Goal: Check status

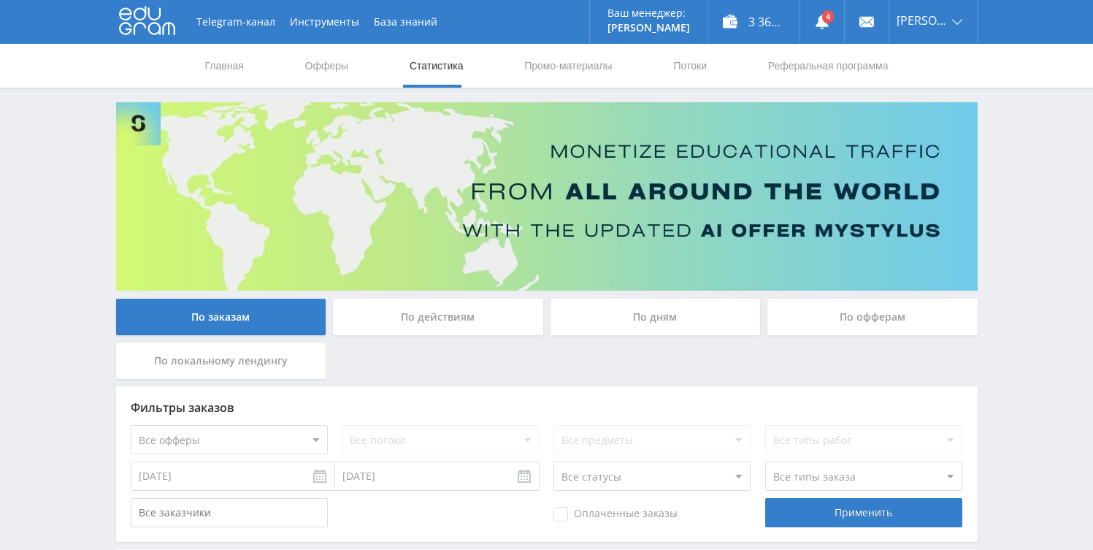
click at [425, 65] on link "Статистика" at bounding box center [436, 66] width 57 height 44
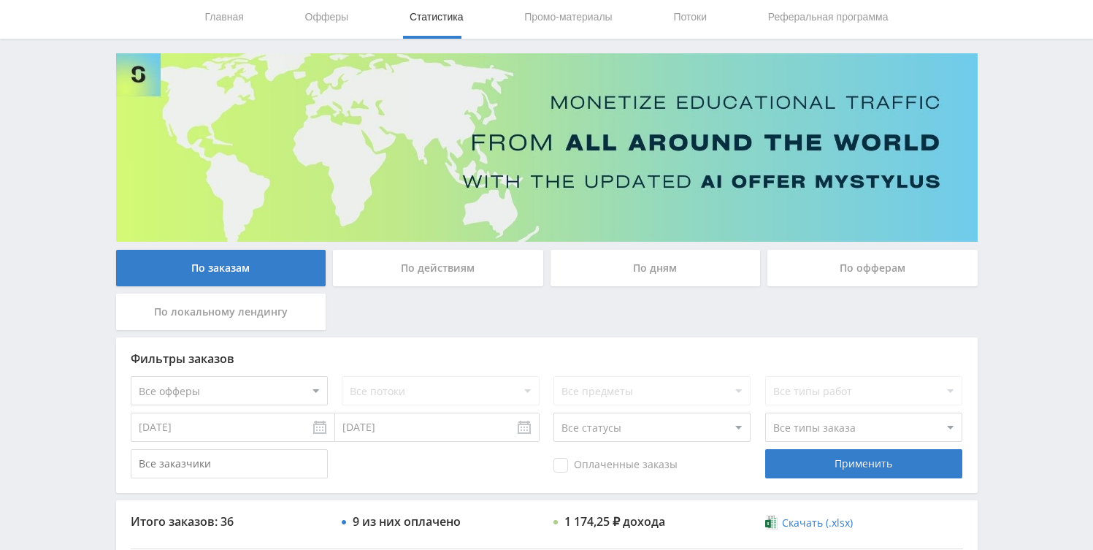
scroll to position [428, 0]
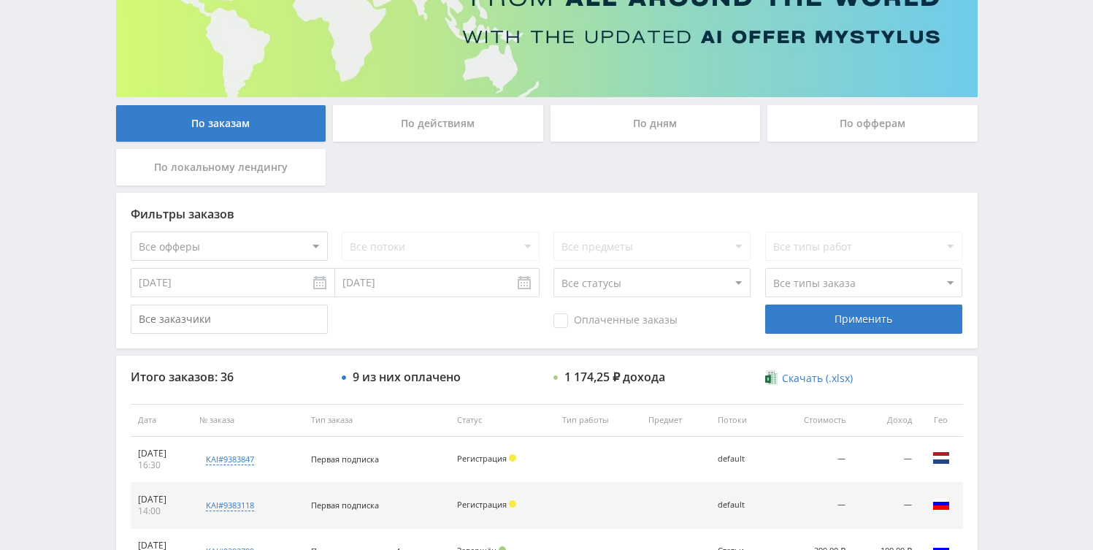
click at [573, 136] on div "По дням" at bounding box center [655, 123] width 210 height 36
click at [0, 0] on input "По дням" at bounding box center [0, 0] width 0 height 0
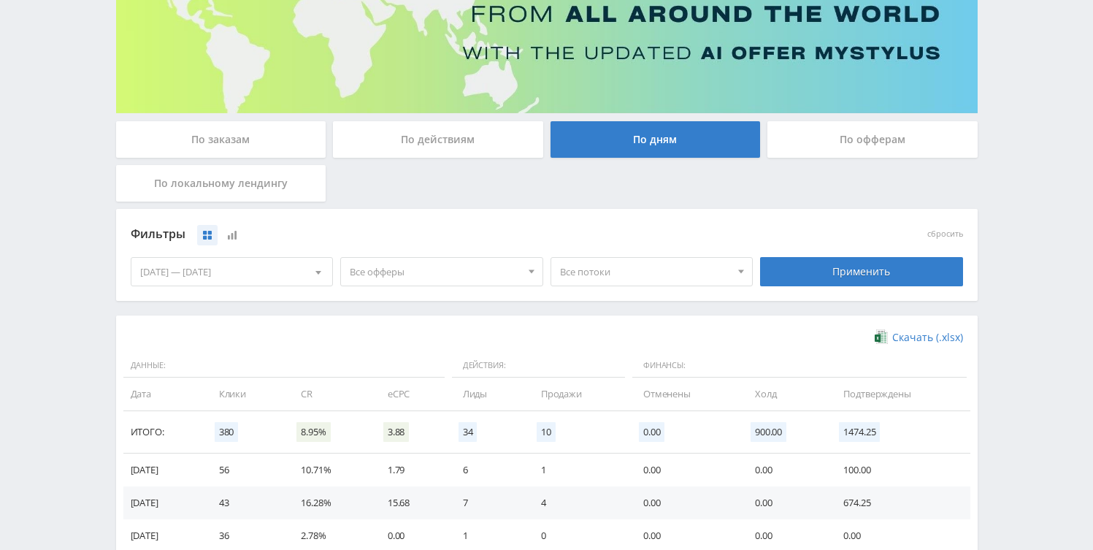
scroll to position [0, 0]
